Goal: Transaction & Acquisition: Download file/media

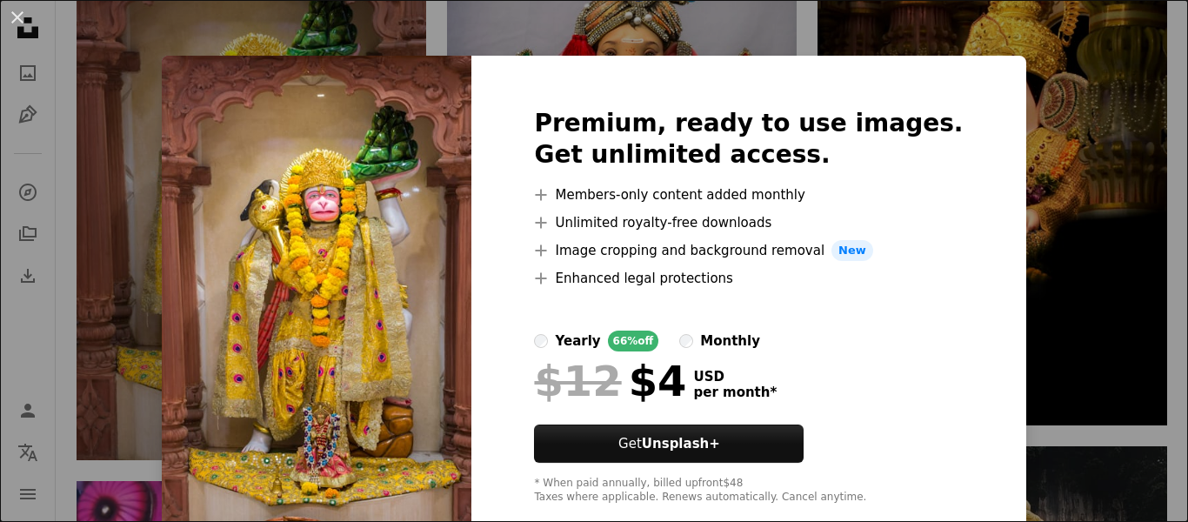
scroll to position [1044, 0]
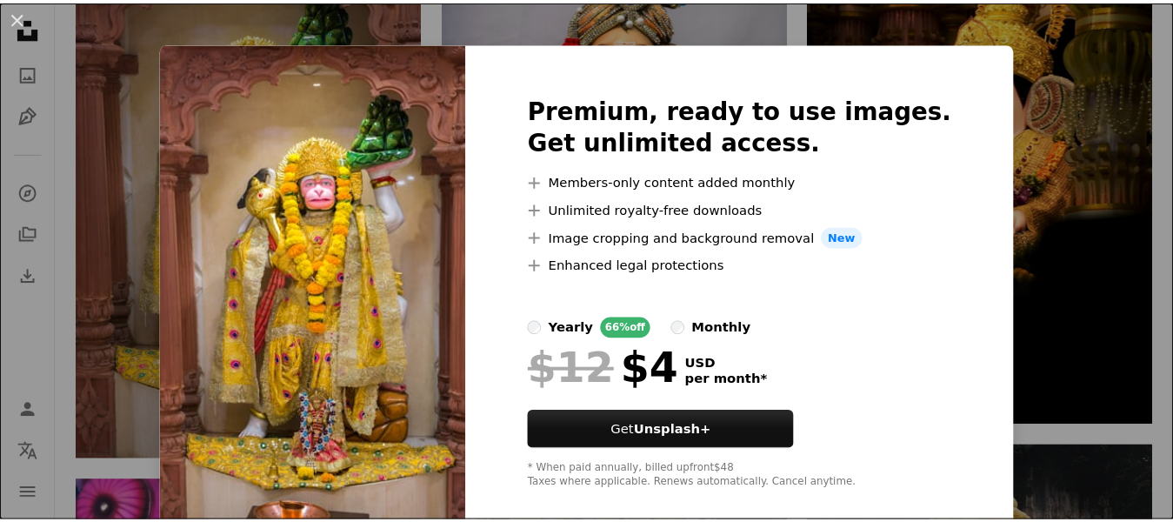
scroll to position [0, 0]
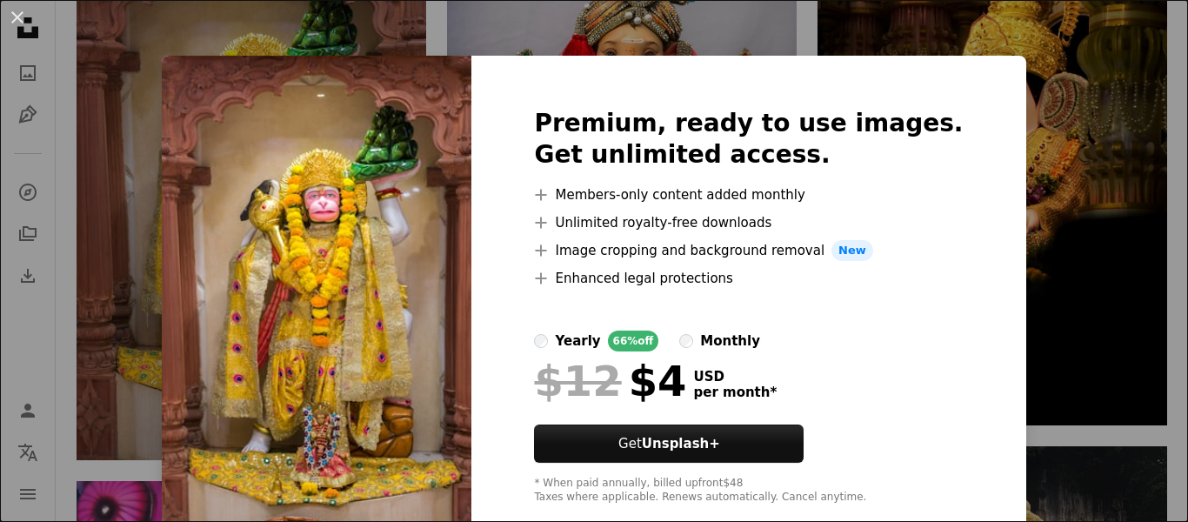
click at [937, 77] on div "Premium, ready to use images. Get unlimited access. A plus sign Members-only co…" at bounding box center [748, 306] width 554 height 501
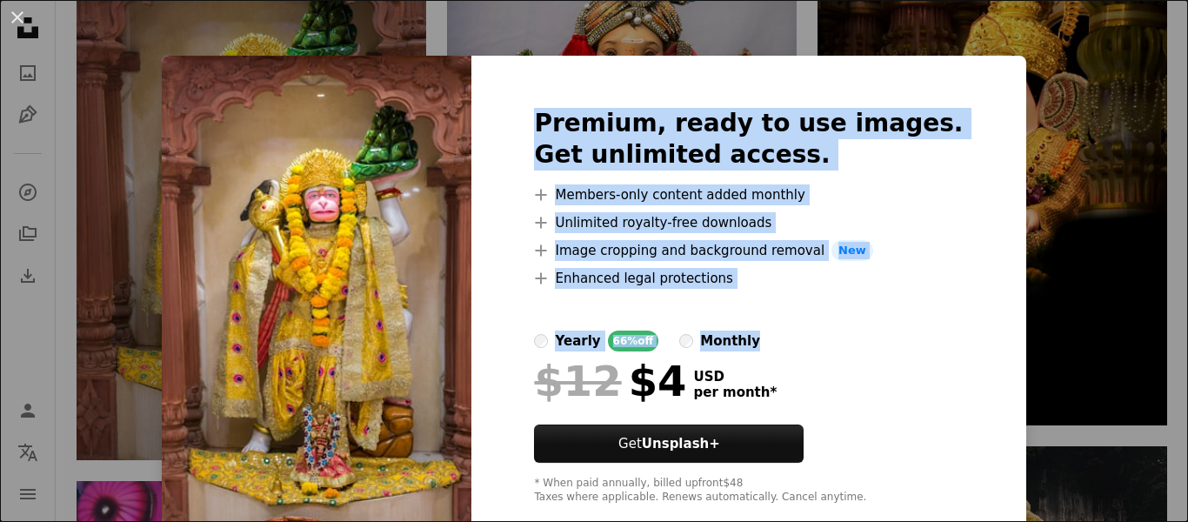
drag, startPoint x: 972, startPoint y: 62, endPoint x: 865, endPoint y: 311, distance: 271.1
click at [939, 343] on div "Premium, ready to use images. Get unlimited access. A plus sign Members-only co…" at bounding box center [748, 306] width 554 height 501
click at [819, 304] on div at bounding box center [748, 310] width 429 height 42
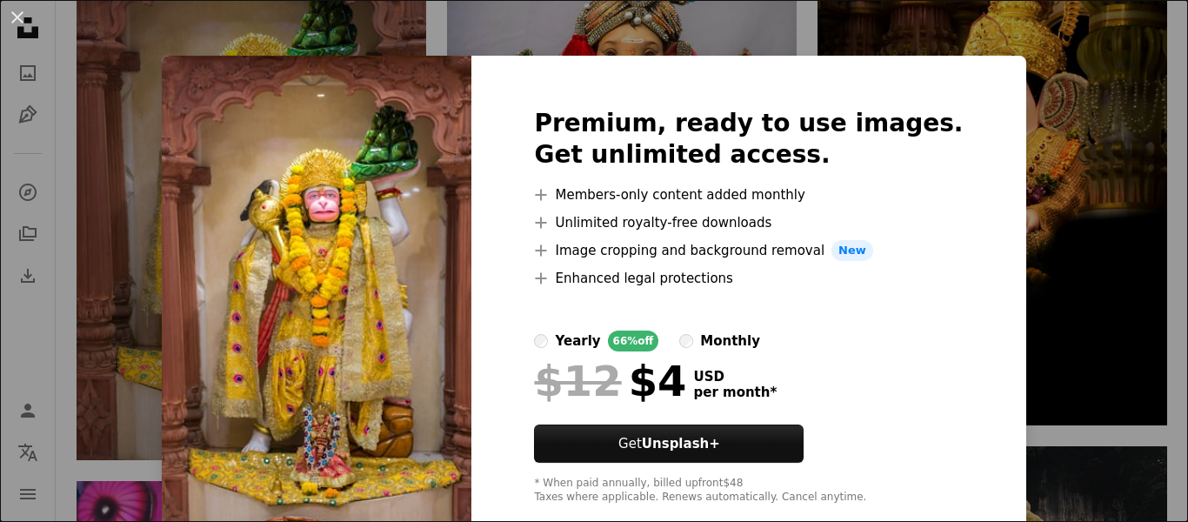
click at [112, 22] on div "An X shape Premium, ready to use images. Get unlimited access. A plus sign Memb…" at bounding box center [594, 261] width 1188 height 522
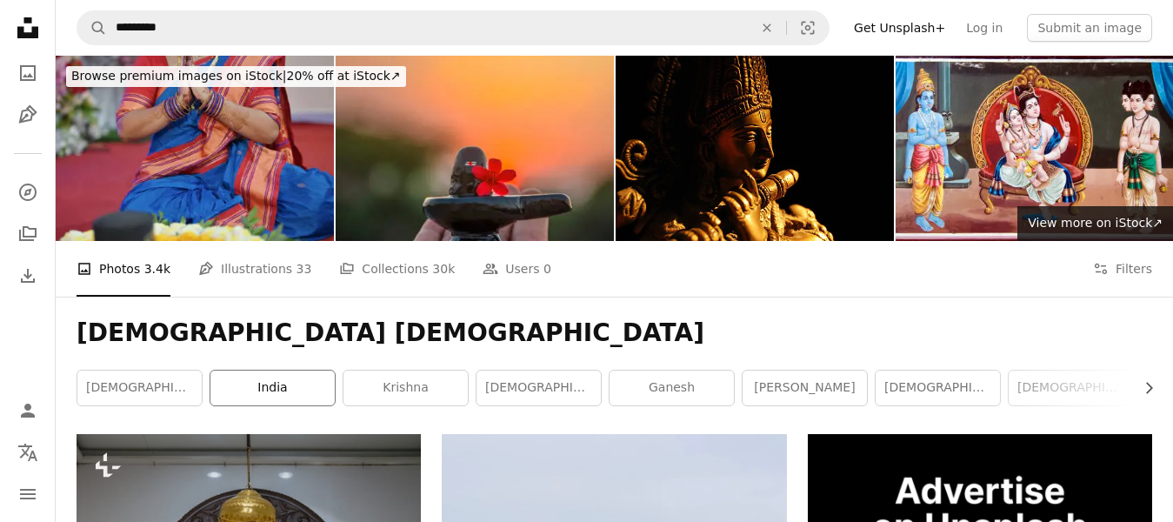
click at [240, 398] on link "india" at bounding box center [272, 388] width 124 height 35
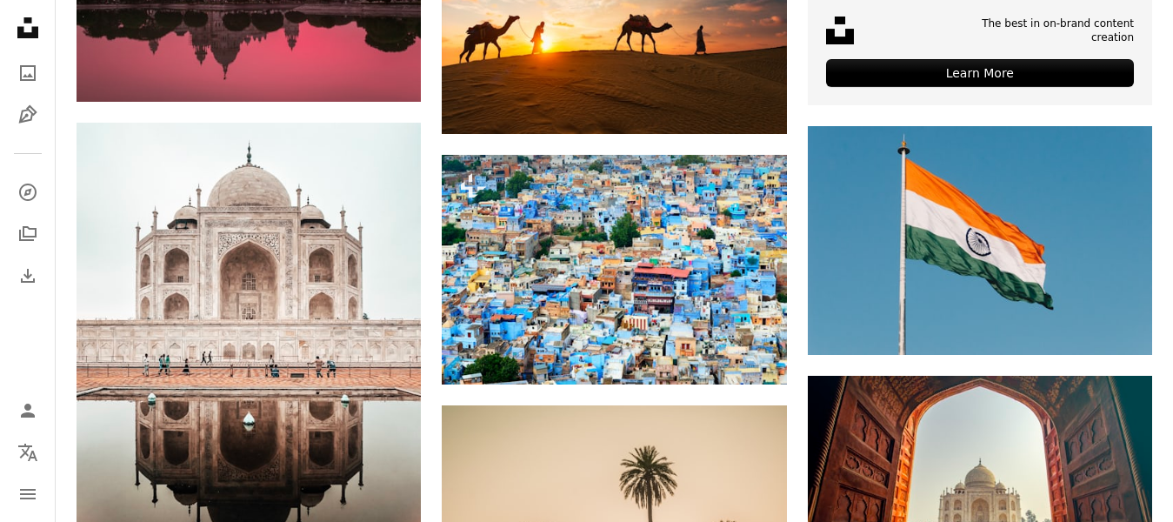
scroll to position [783, 0]
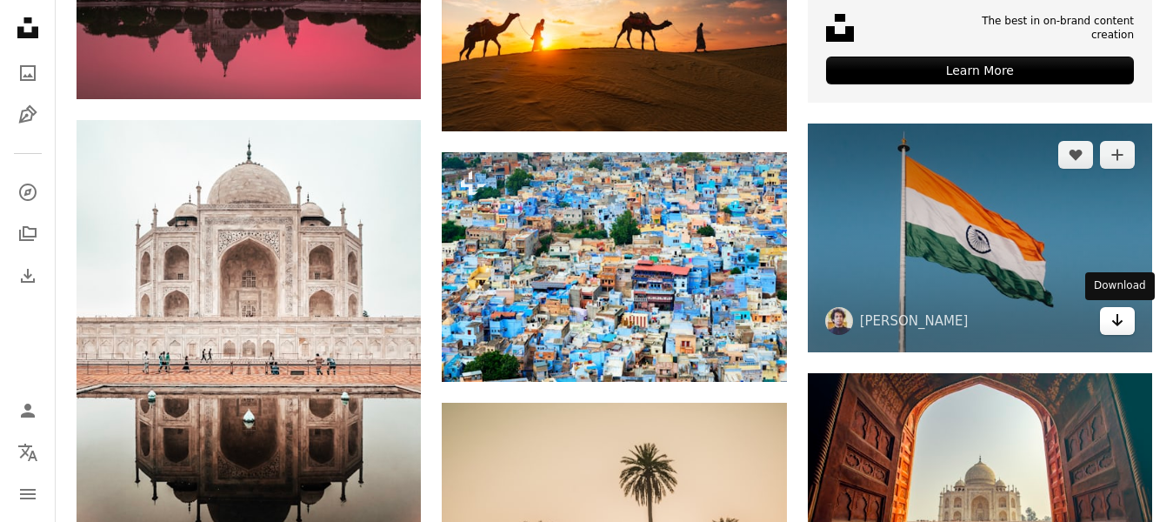
click at [1111, 321] on icon "Arrow pointing down" at bounding box center [1118, 320] width 14 height 21
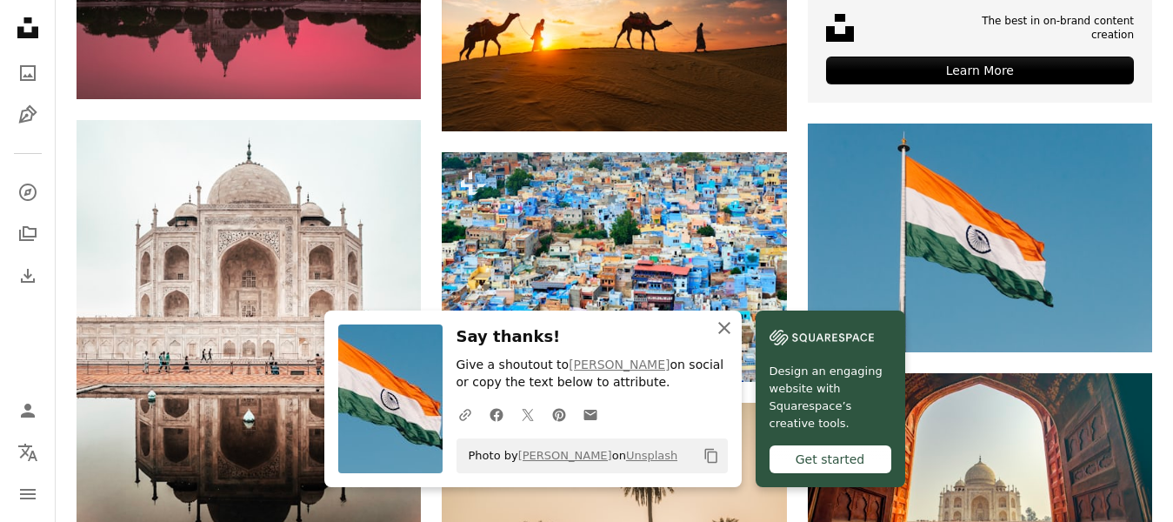
click at [724, 328] on icon "button" at bounding box center [724, 328] width 12 height 12
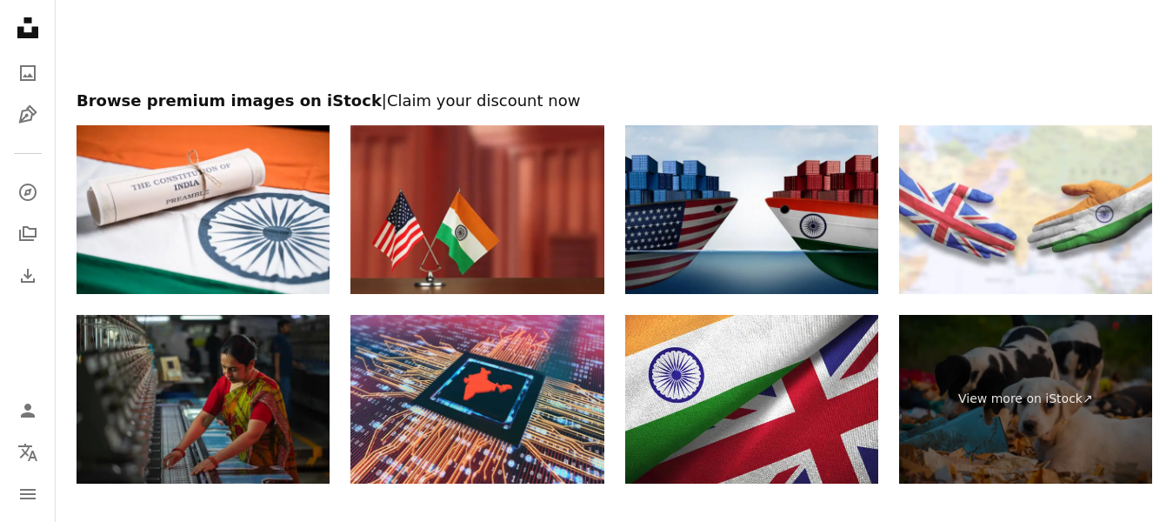
scroll to position [3392, 0]
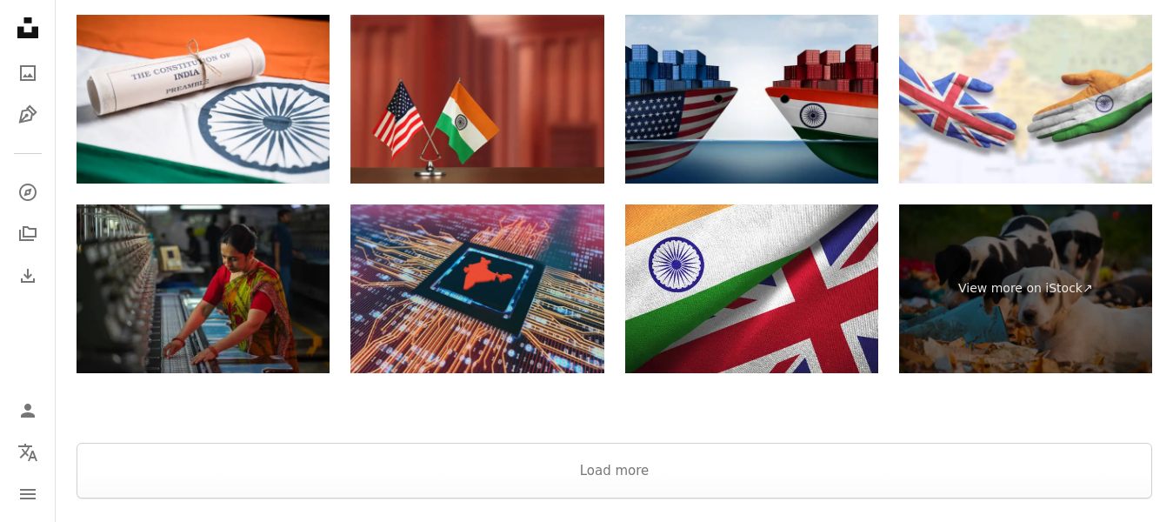
click at [464, 249] on img at bounding box center [477, 288] width 253 height 169
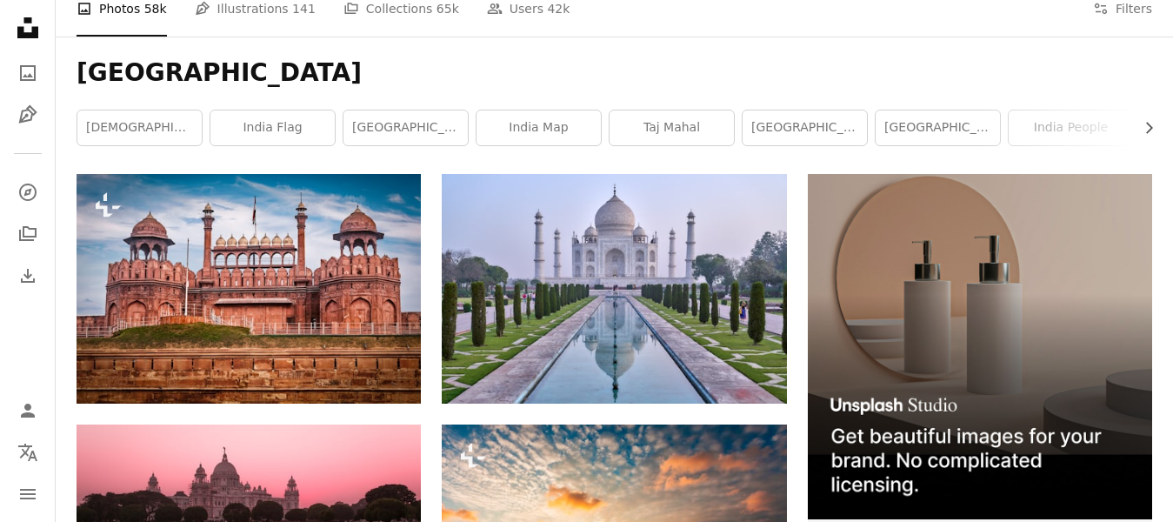
scroll to position [261, 0]
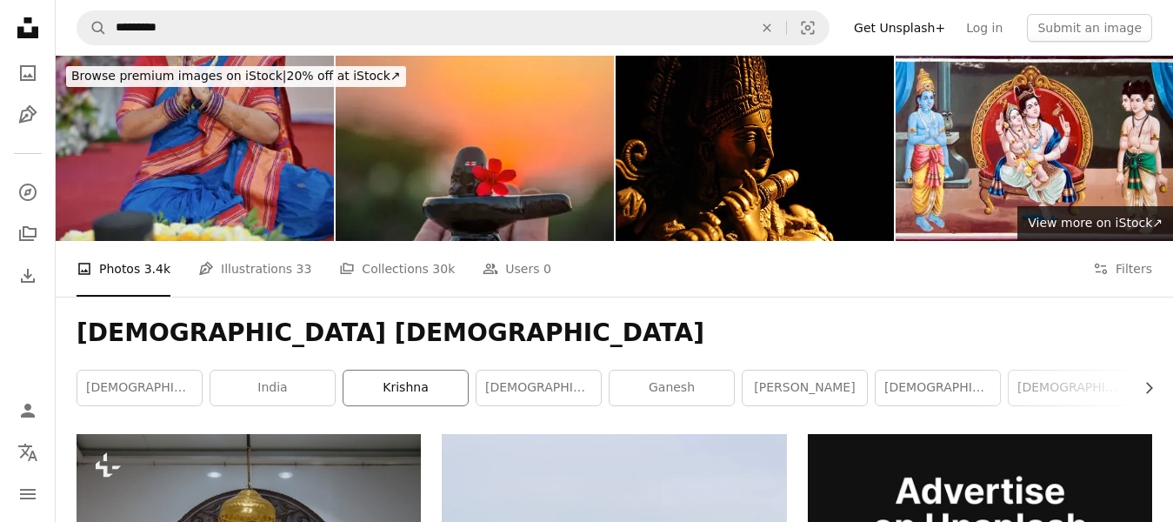
click at [418, 376] on link "krishna" at bounding box center [406, 388] width 124 height 35
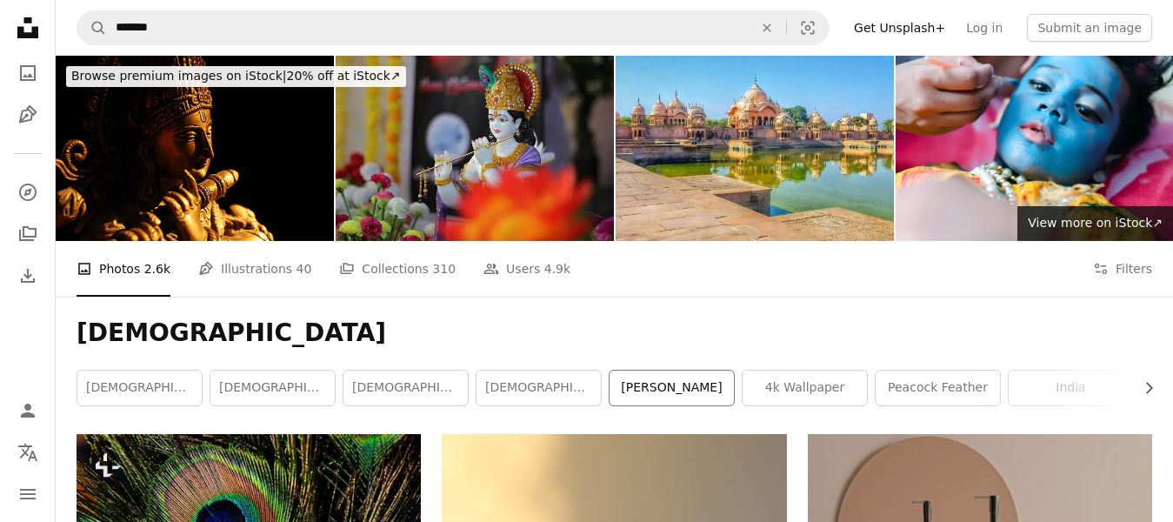
click at [623, 374] on link "[PERSON_NAME]" at bounding box center [672, 388] width 124 height 35
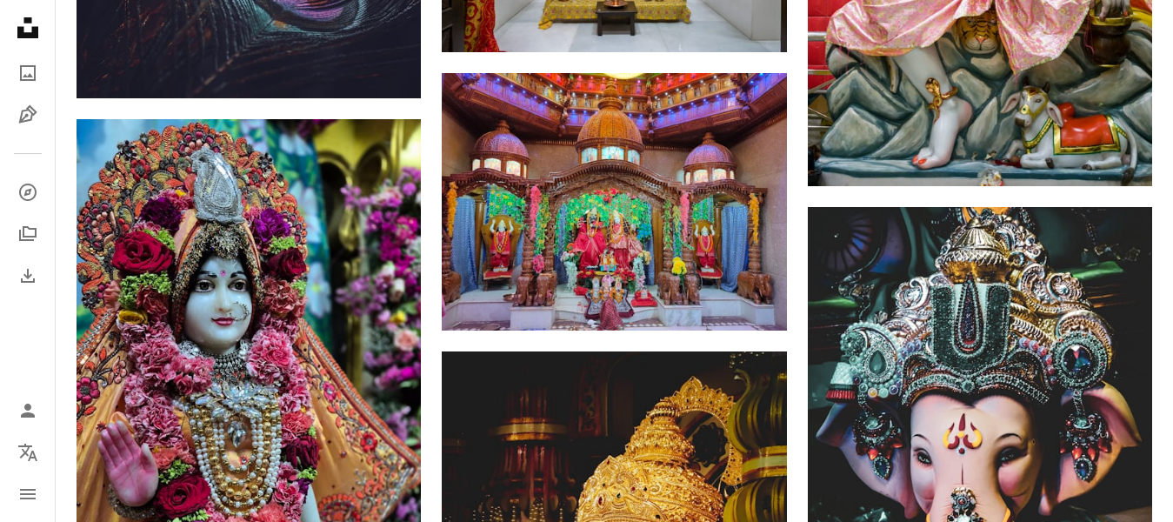
scroll to position [2262, 0]
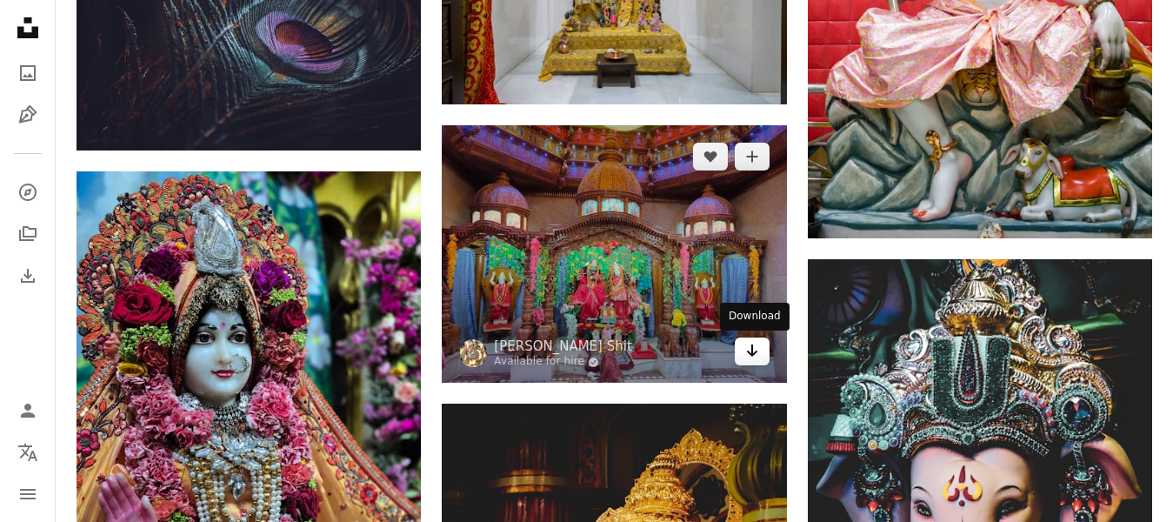
click at [736, 345] on link "Arrow pointing down" at bounding box center [752, 351] width 35 height 28
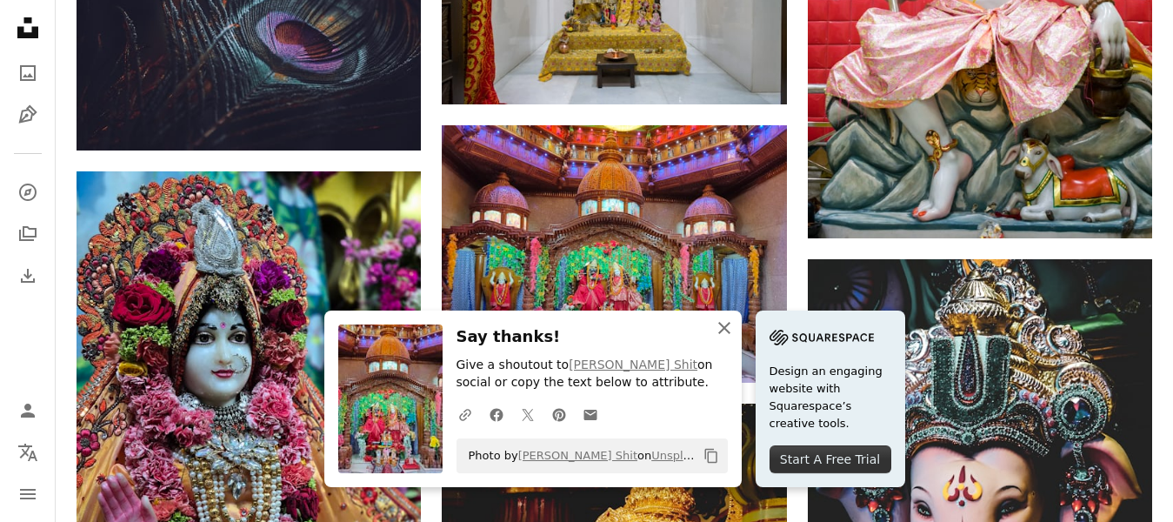
click at [718, 327] on icon "An X shape" at bounding box center [724, 327] width 21 height 21
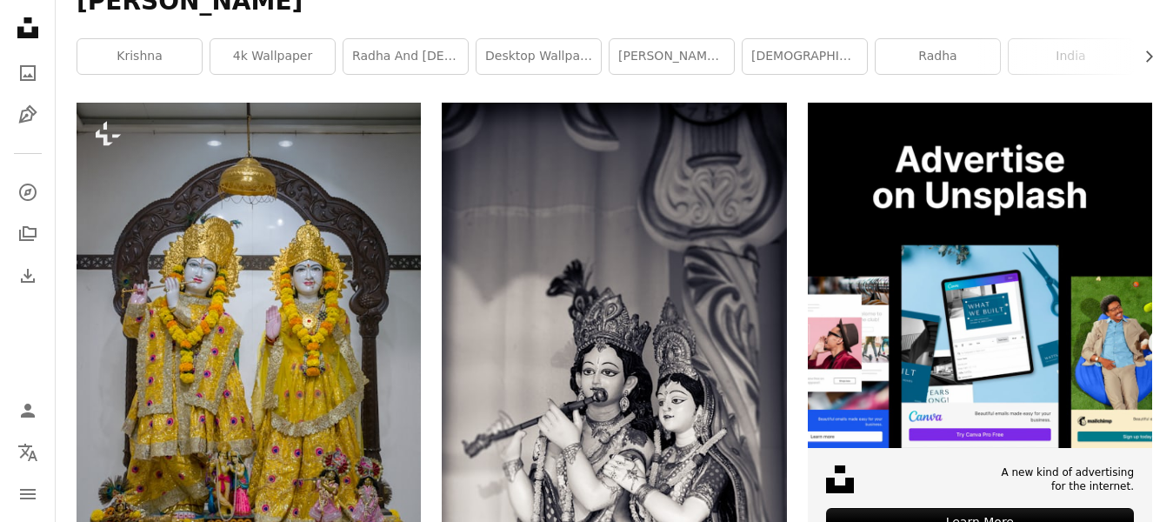
scroll to position [0, 0]
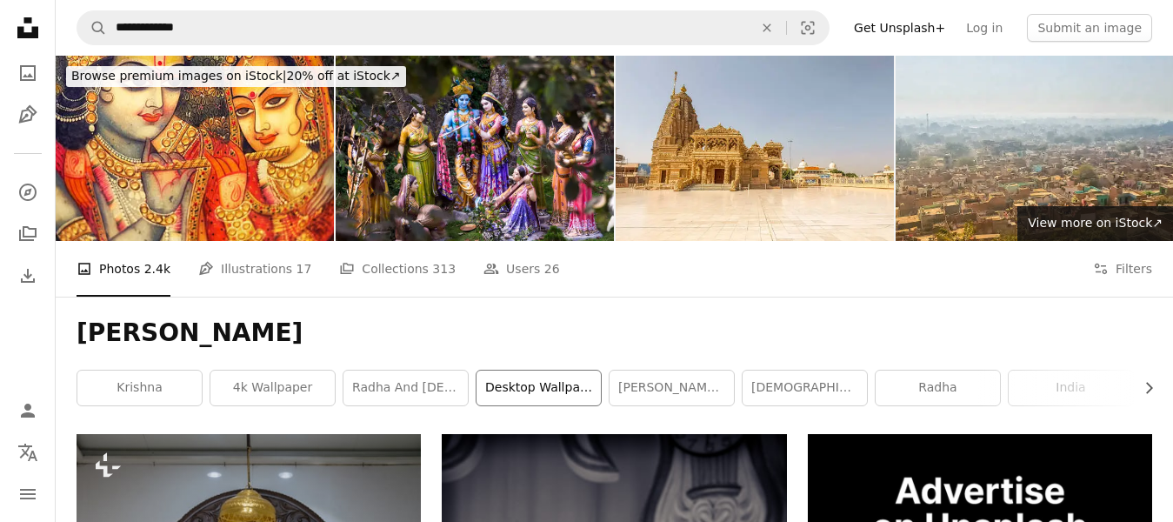
click at [573, 391] on link "desktop wallpaper" at bounding box center [539, 388] width 124 height 35
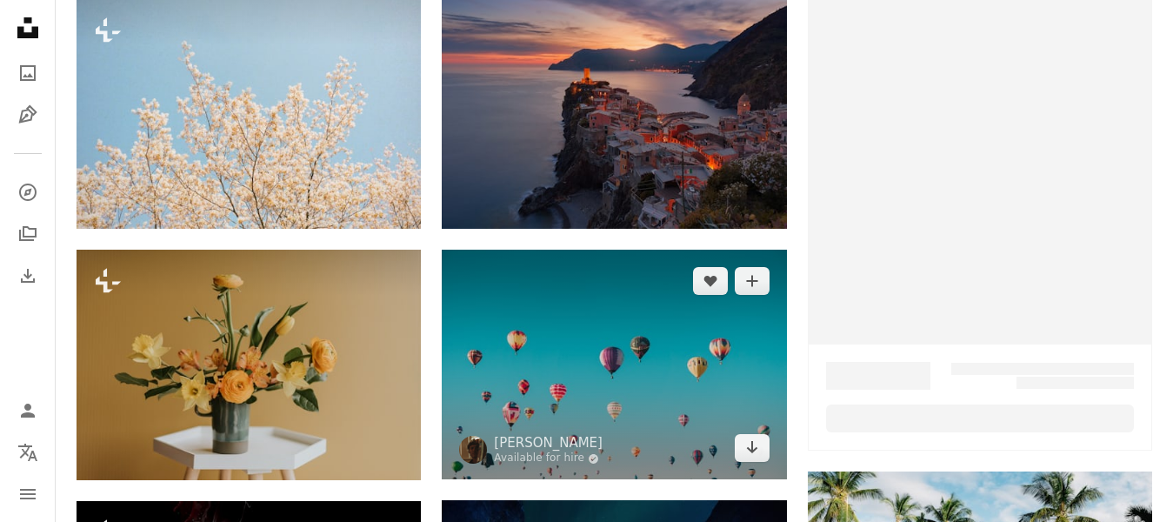
scroll to position [87, 0]
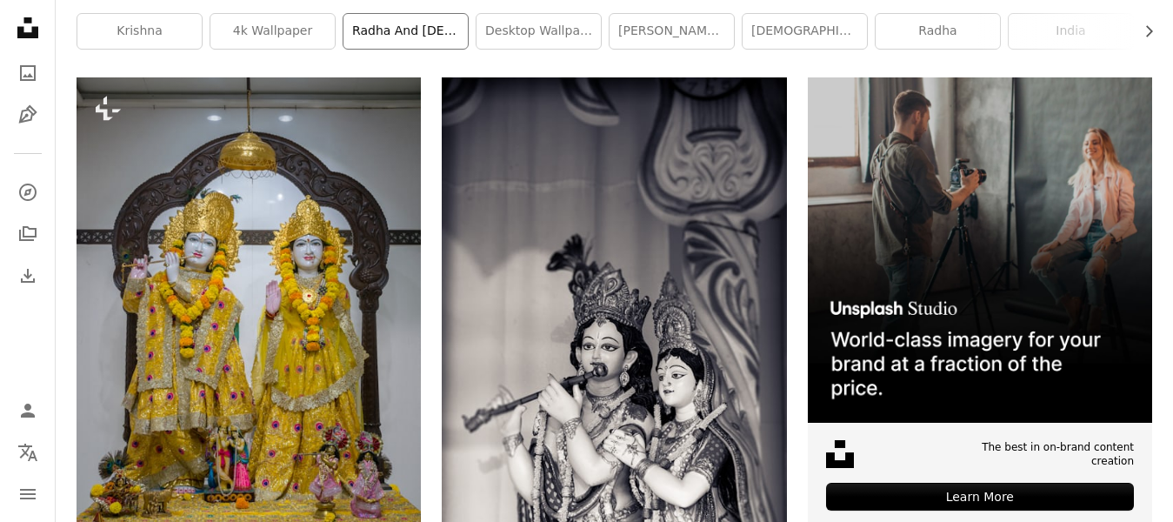
scroll to position [348, 0]
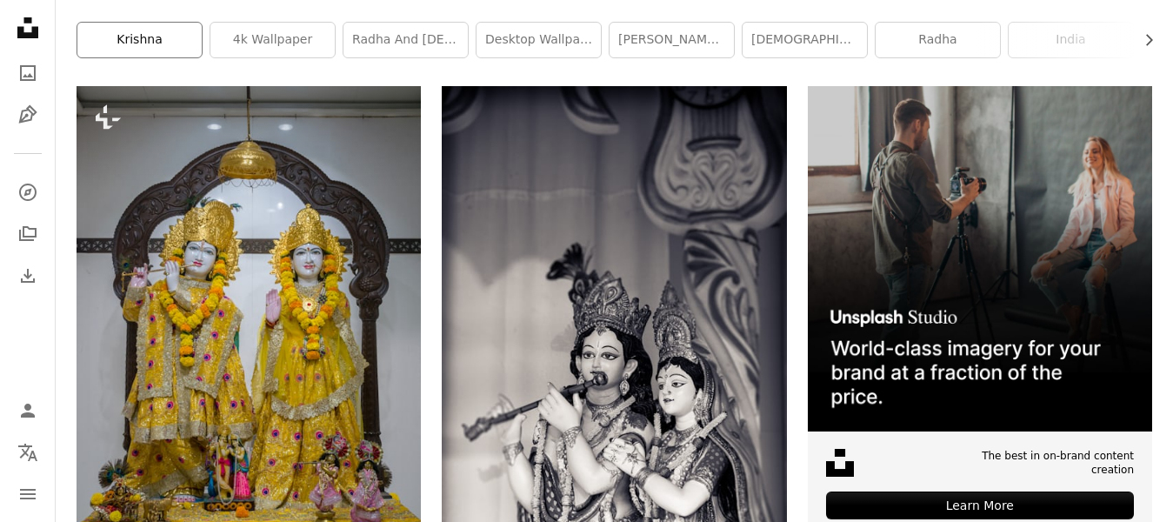
click at [157, 48] on link "krishna" at bounding box center [139, 40] width 124 height 35
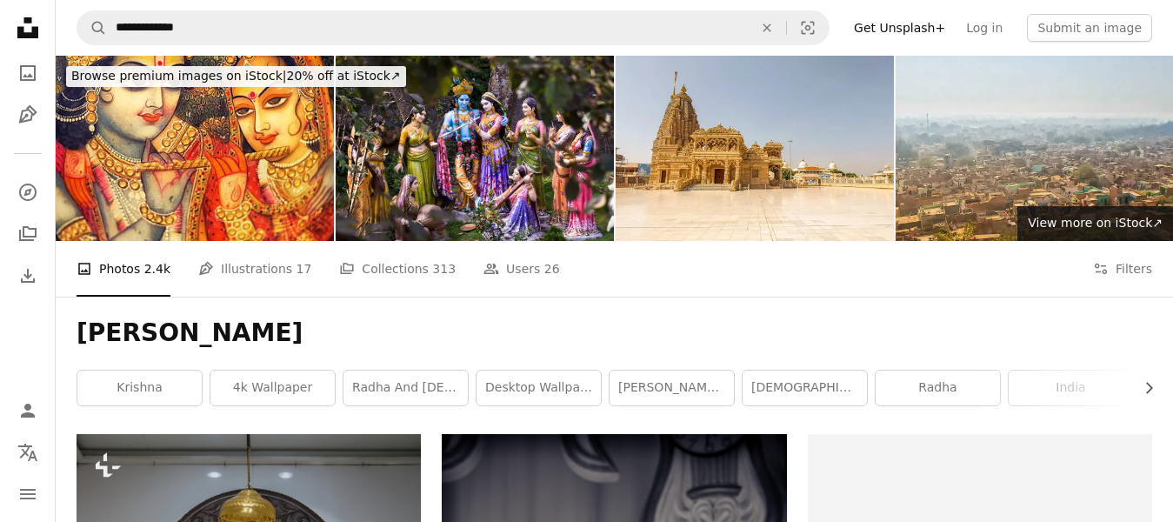
scroll to position [348, 0]
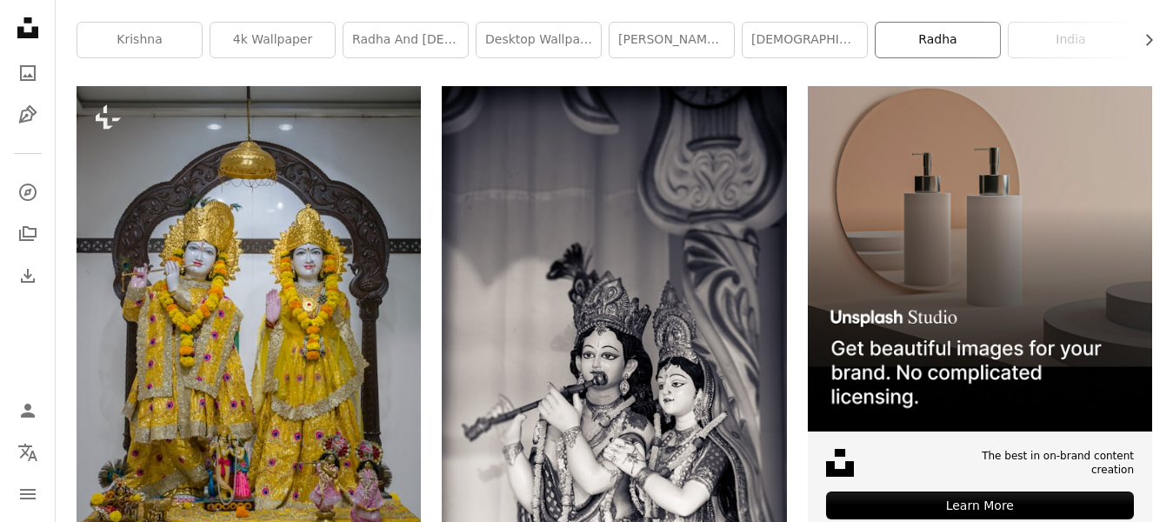
click at [965, 50] on link "radha" at bounding box center [938, 40] width 124 height 35
